Goal: Task Accomplishment & Management: Use online tool/utility

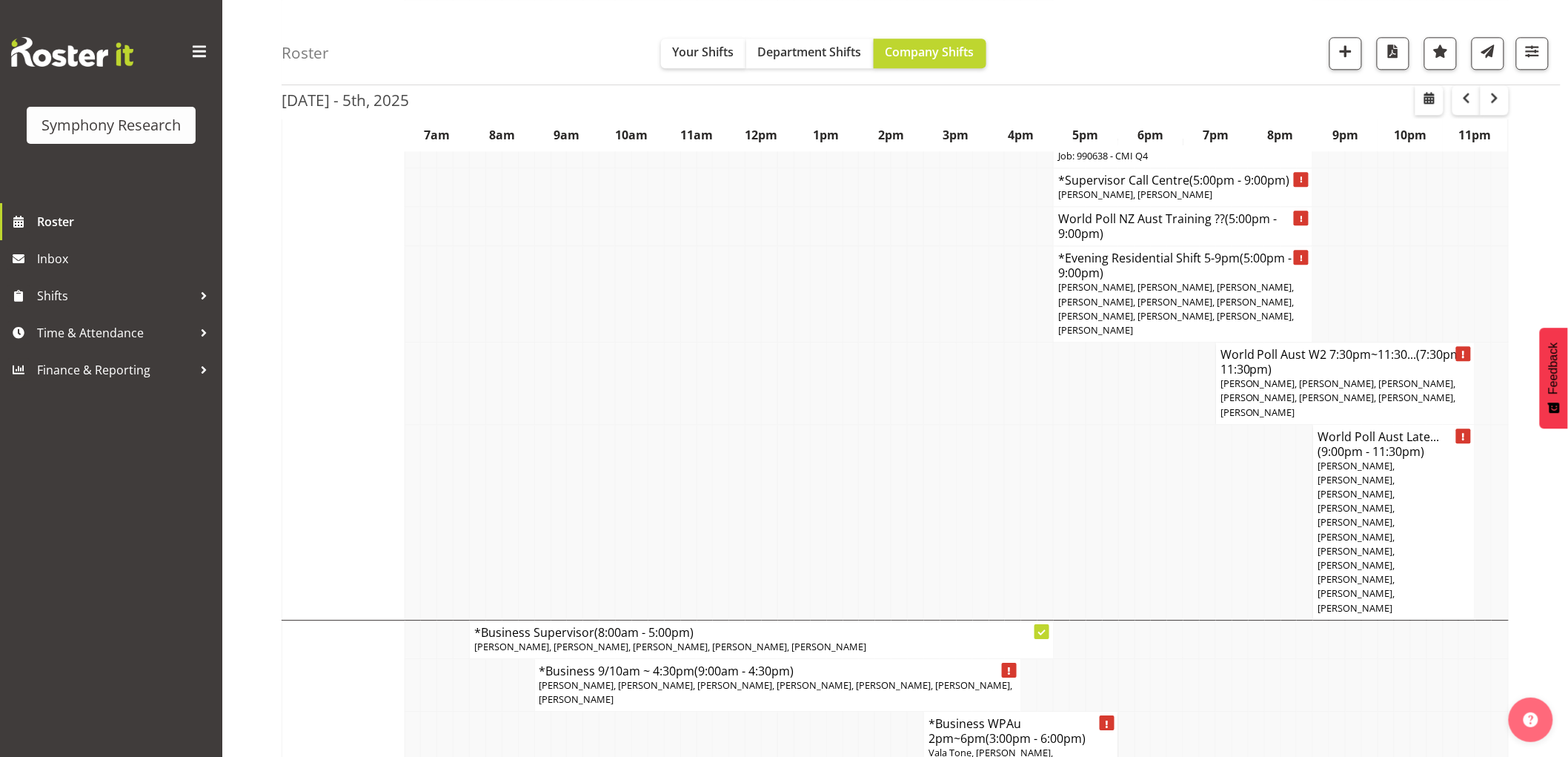
scroll to position [1564, 0]
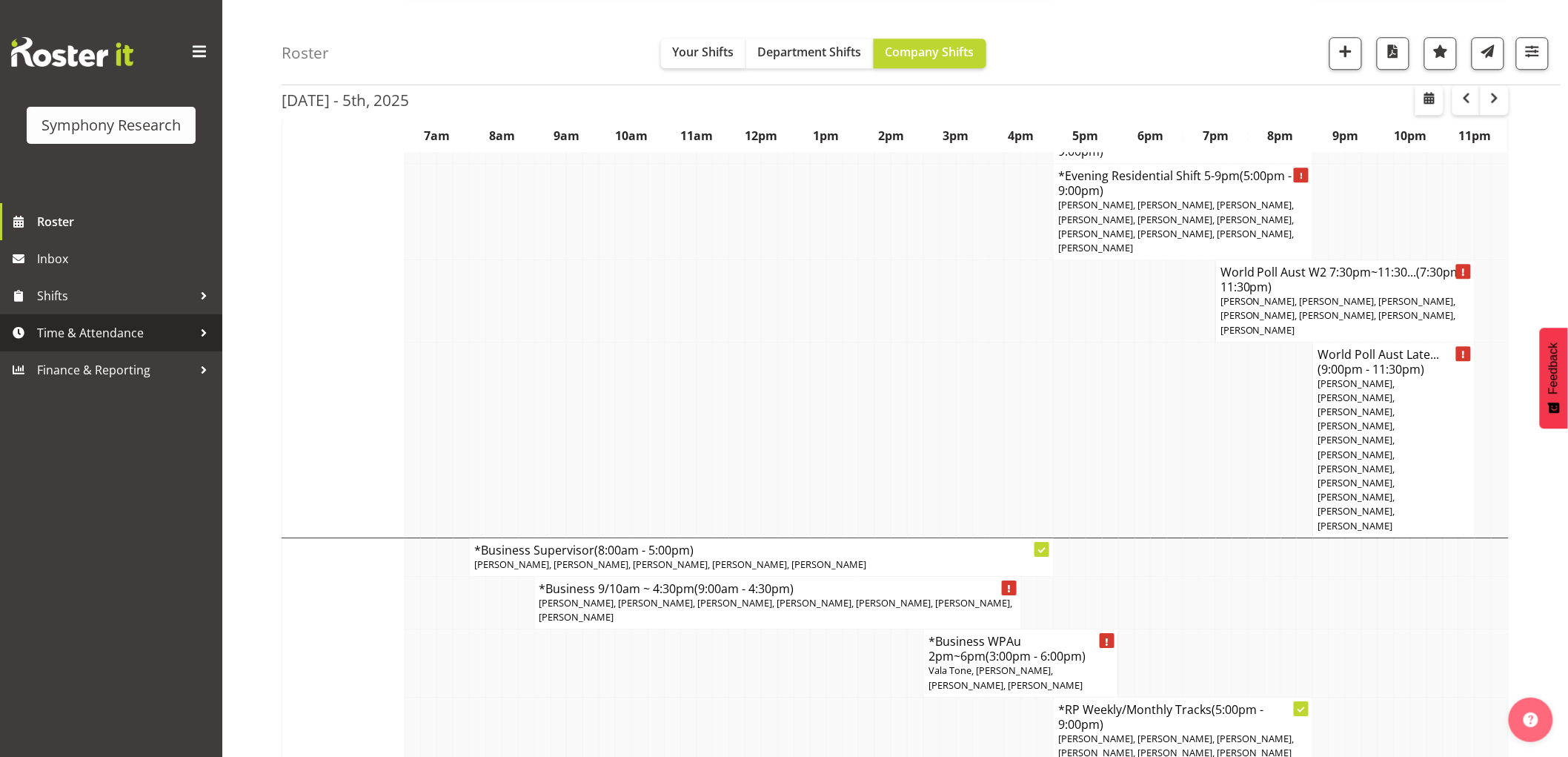
click at [99, 334] on span "Time & Attendance" at bounding box center [115, 332] width 156 height 22
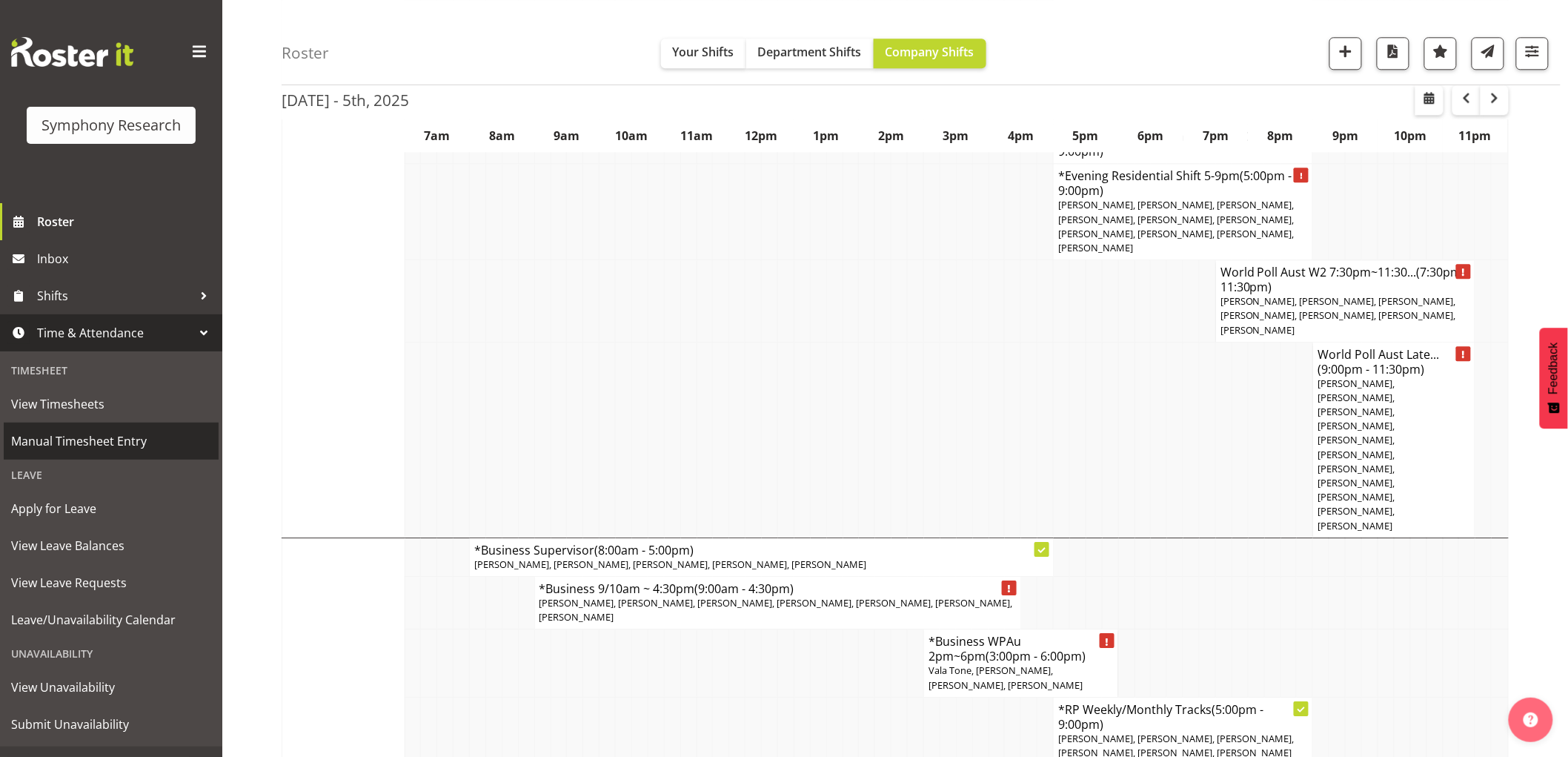
click at [118, 439] on span "Manual Timesheet Entry" at bounding box center [111, 440] width 200 height 22
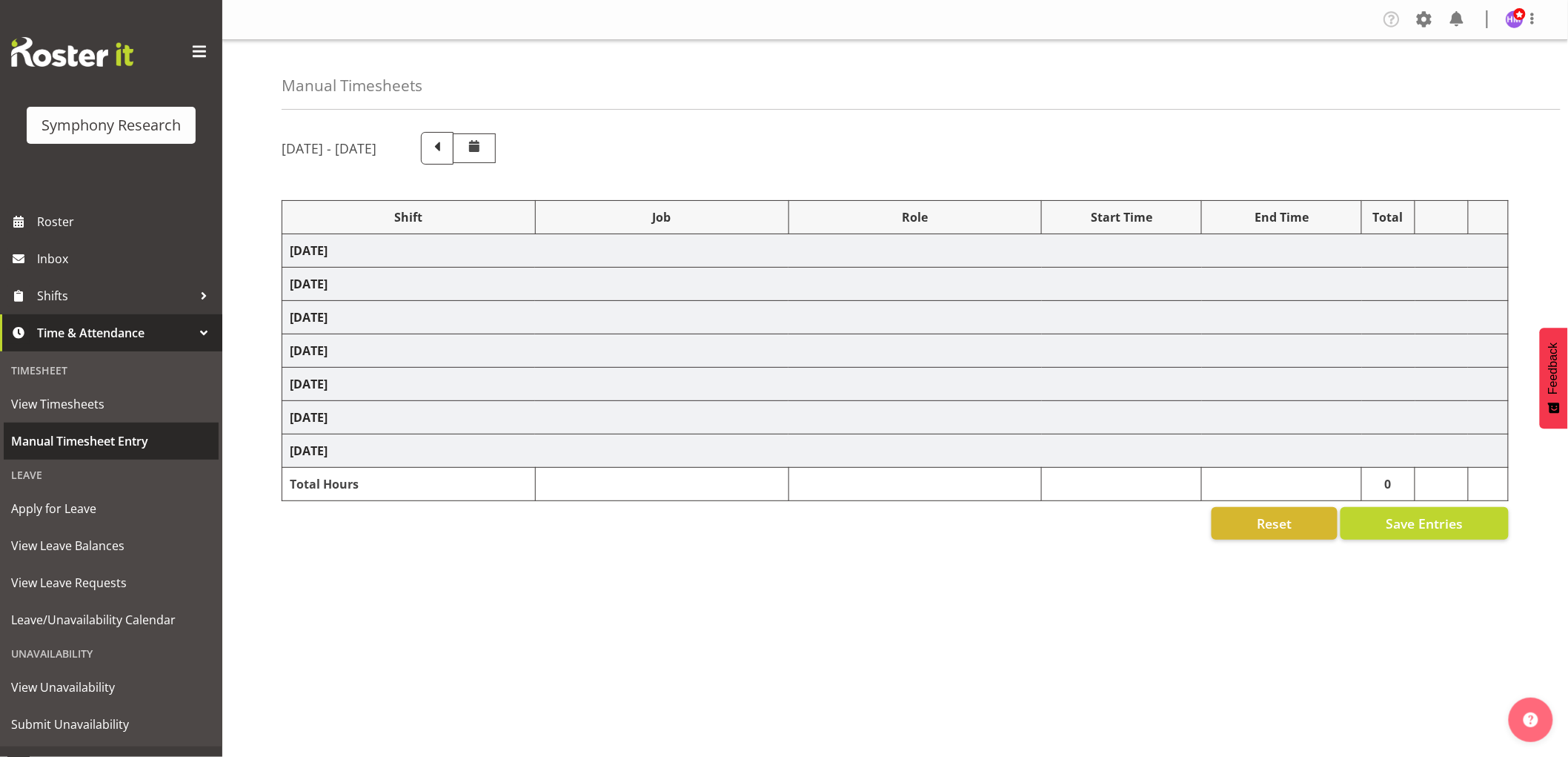
select select "1607"
select select "760"
select select "1607"
select select "743"
select select "1607"
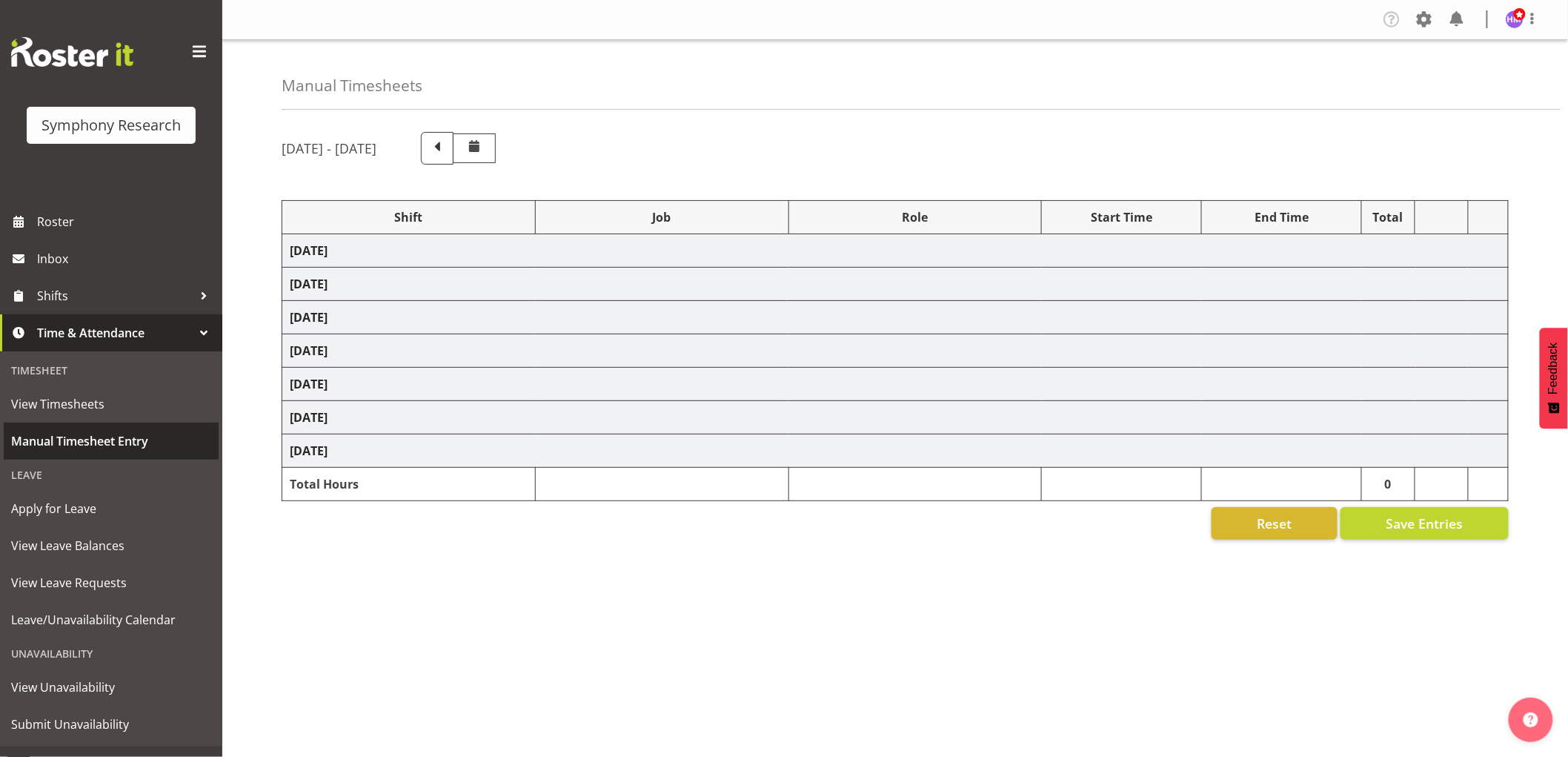
select select "10527"
select select "1607"
select select "10499"
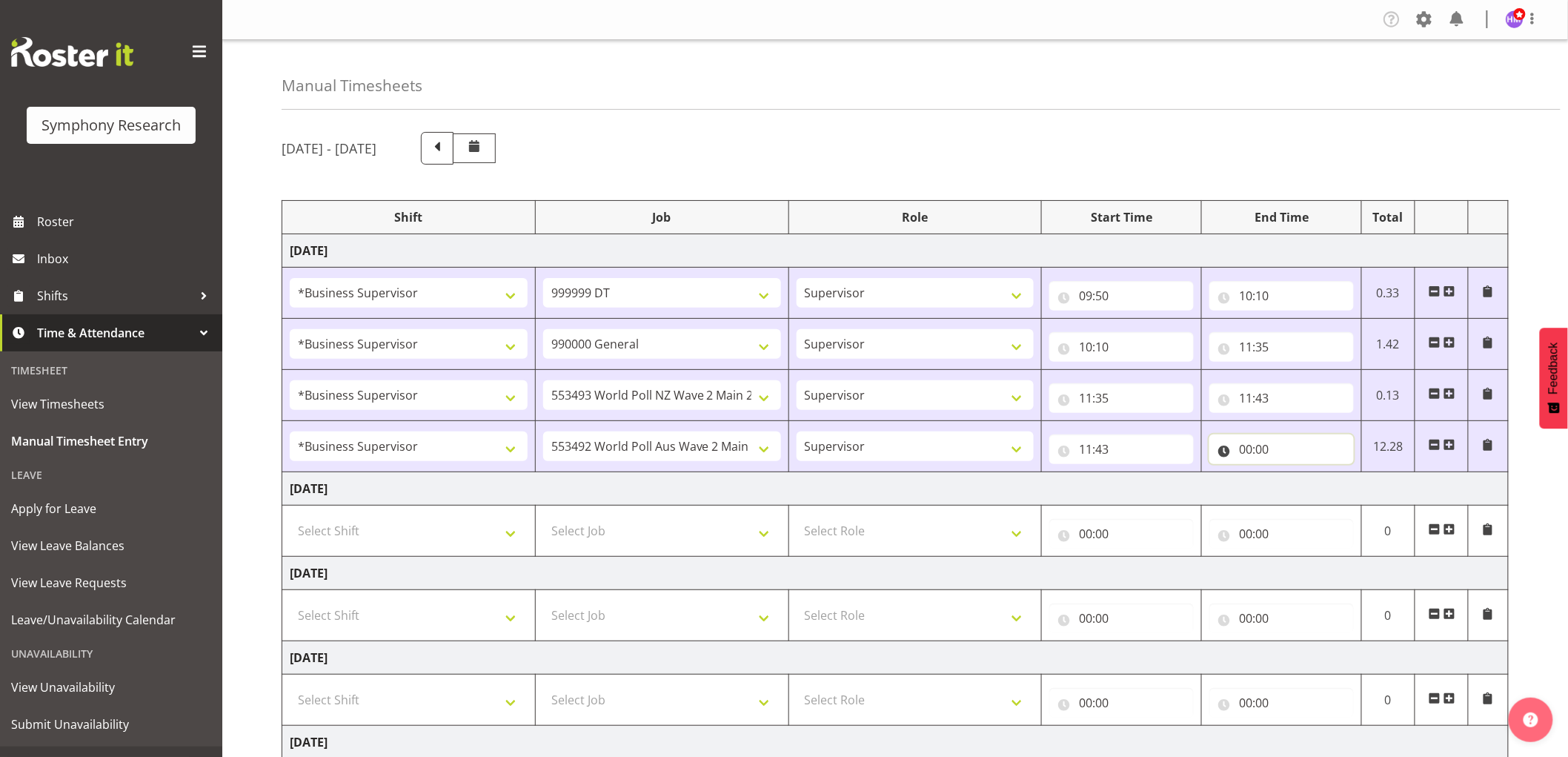
click at [1262, 452] on input "00:00" at bounding box center [1282, 449] width 144 height 30
drag, startPoint x: 1286, startPoint y: 481, endPoint x: 1306, endPoint y: 489, distance: 21.5
click at [1293, 485] on div "00 01 02 03 04 05 06 07 08 09 10 11 12 13 14 15 16 17 18 19 20 21 22 23 : 00 01…" at bounding box center [1328, 491] width 237 height 37
click at [1307, 489] on select "00 01 02 03 04 05 06 07 08 09 10 11 12 13 14 15 16 17 18 19 20 21 22 23" at bounding box center [1311, 487] width 34 height 30
select select "13"
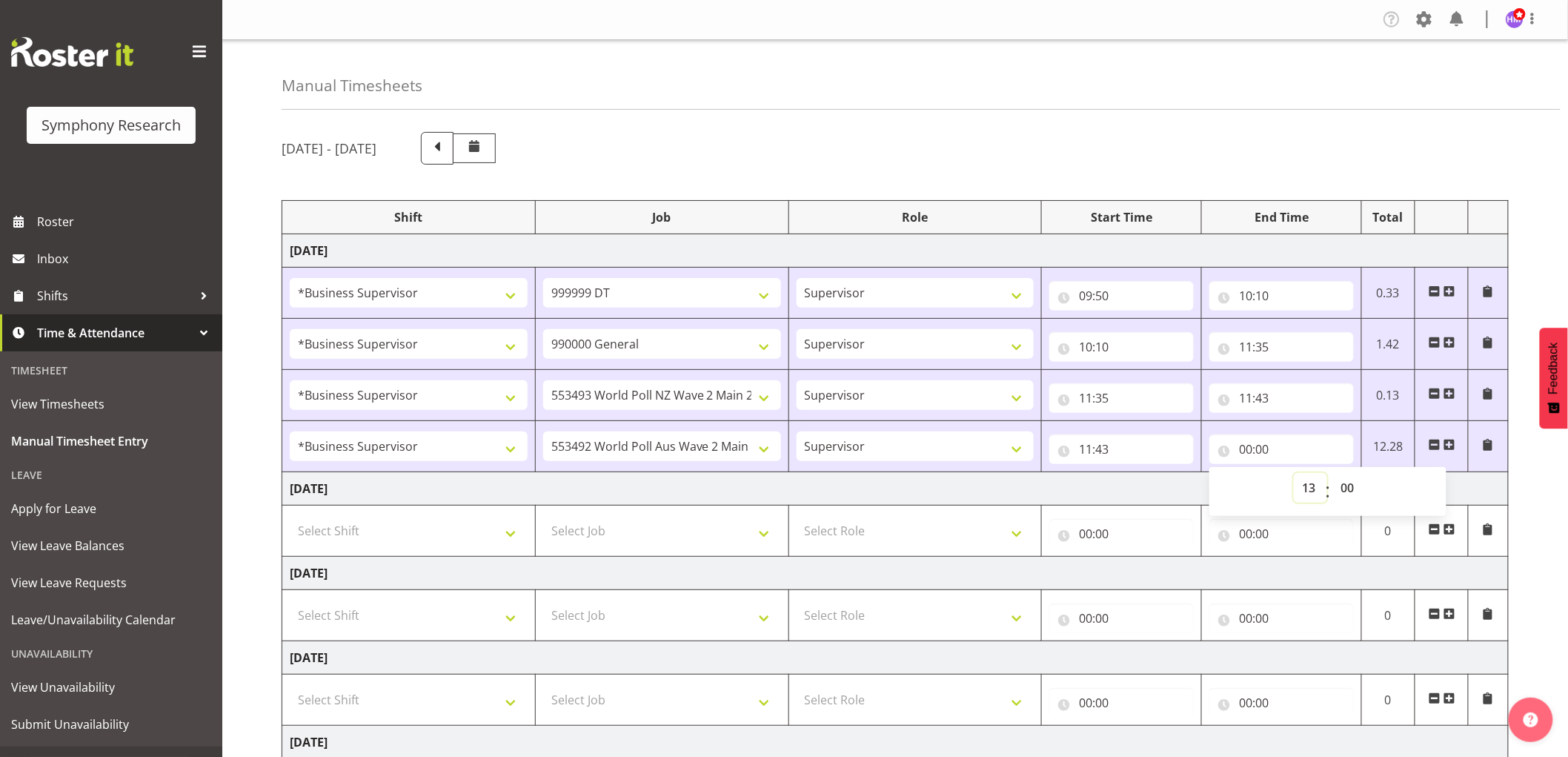
click at [1294, 474] on select "00 01 02 03 04 05 06 07 08 09 10 11 12 13 14 15 16 17 18 19 20 21 22 23" at bounding box center [1311, 487] width 34 height 30
type input "13:00"
drag, startPoint x: 1357, startPoint y: 482, endPoint x: 1365, endPoint y: 485, distance: 8.5
click at [1365, 485] on select "00 01 02 03 04 05 06 07 08 09 10 11 12 13 14 15 16 17 18 19 20 21 22 23 24 25 2…" at bounding box center [1349, 487] width 34 height 30
select select "30"
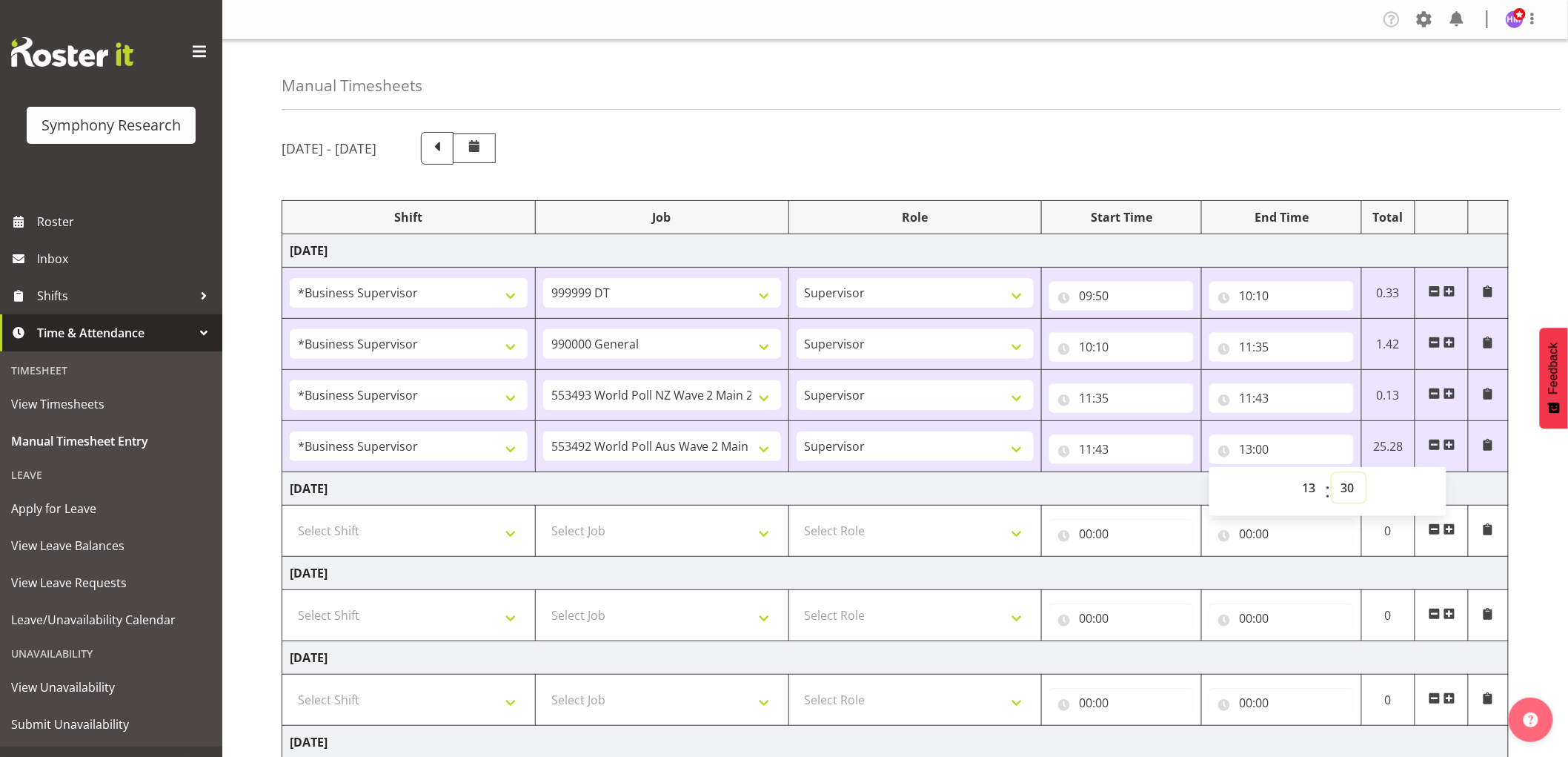
click at [1333, 474] on select "00 01 02 03 04 05 06 07 08 09 10 11 12 13 14 15 16 17 18 19 20 21 22 23 24 25 2…" at bounding box center [1349, 487] width 34 height 30
type input "13:30"
click at [1337, 100] on div "Manual Timesheets" at bounding box center [920, 75] width 1279 height 70
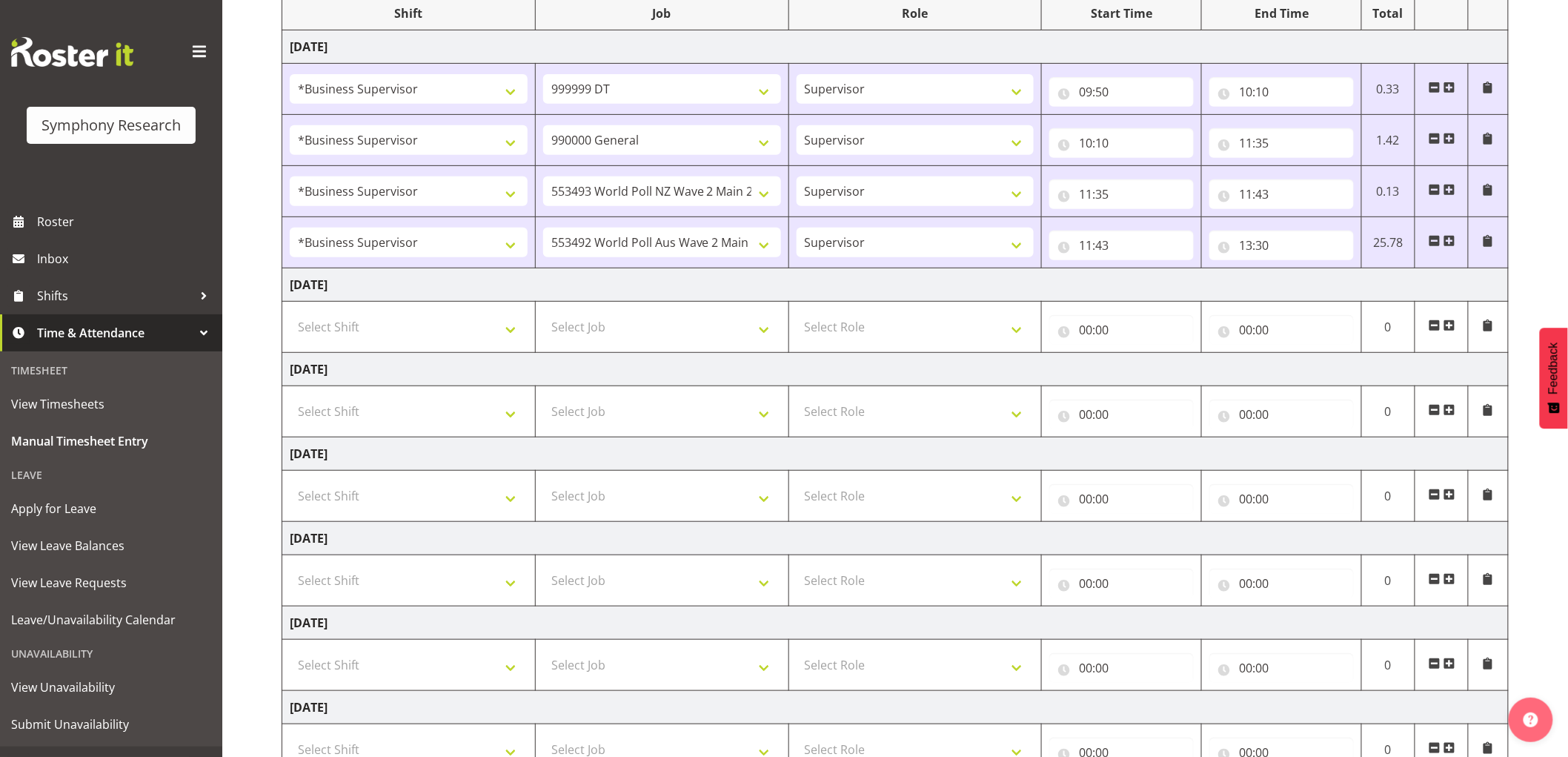
scroll to position [319, 0]
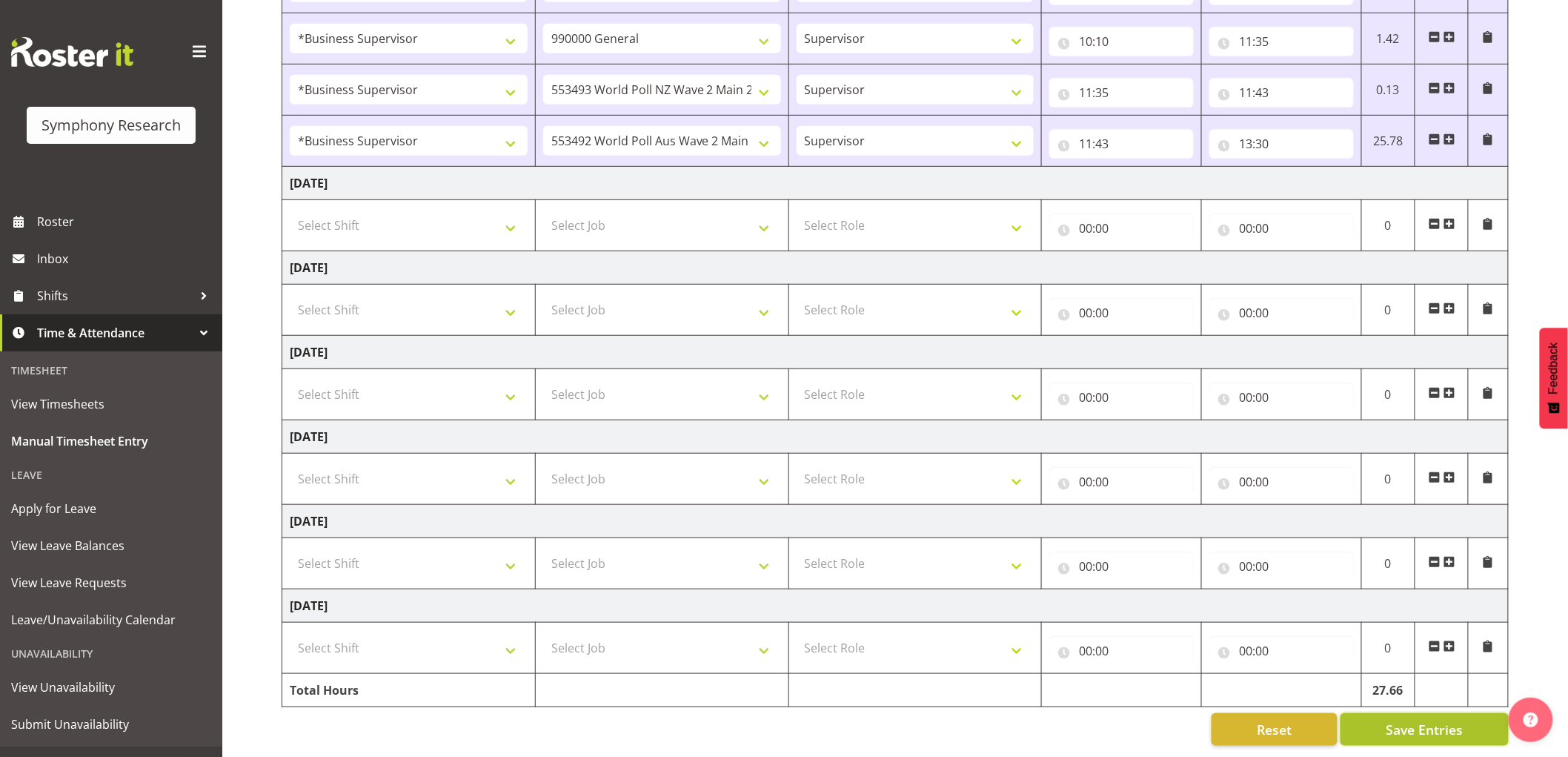
click at [1429, 723] on span "Save Entries" at bounding box center [1425, 729] width 77 height 19
click at [1429, 720] on span "Save Entries" at bounding box center [1425, 729] width 77 height 19
